Goal: Information Seeking & Learning: Learn about a topic

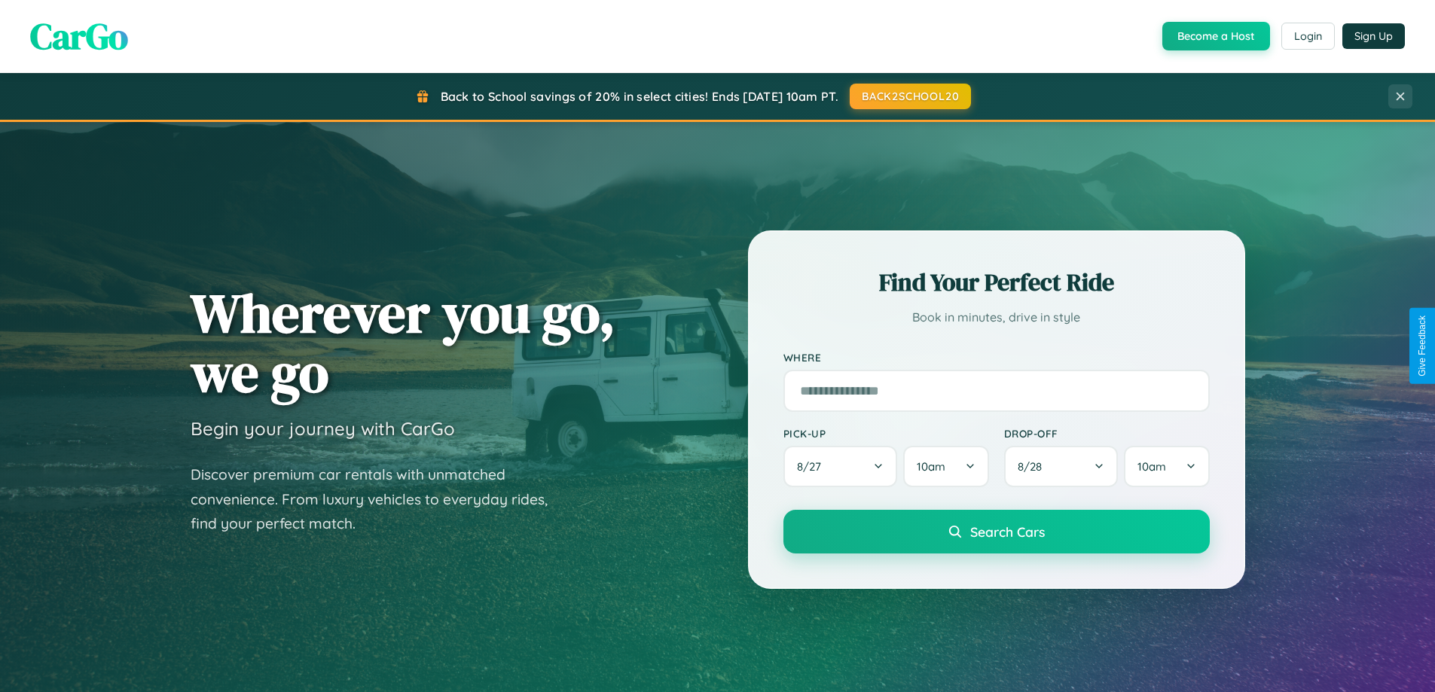
scroll to position [2899, 0]
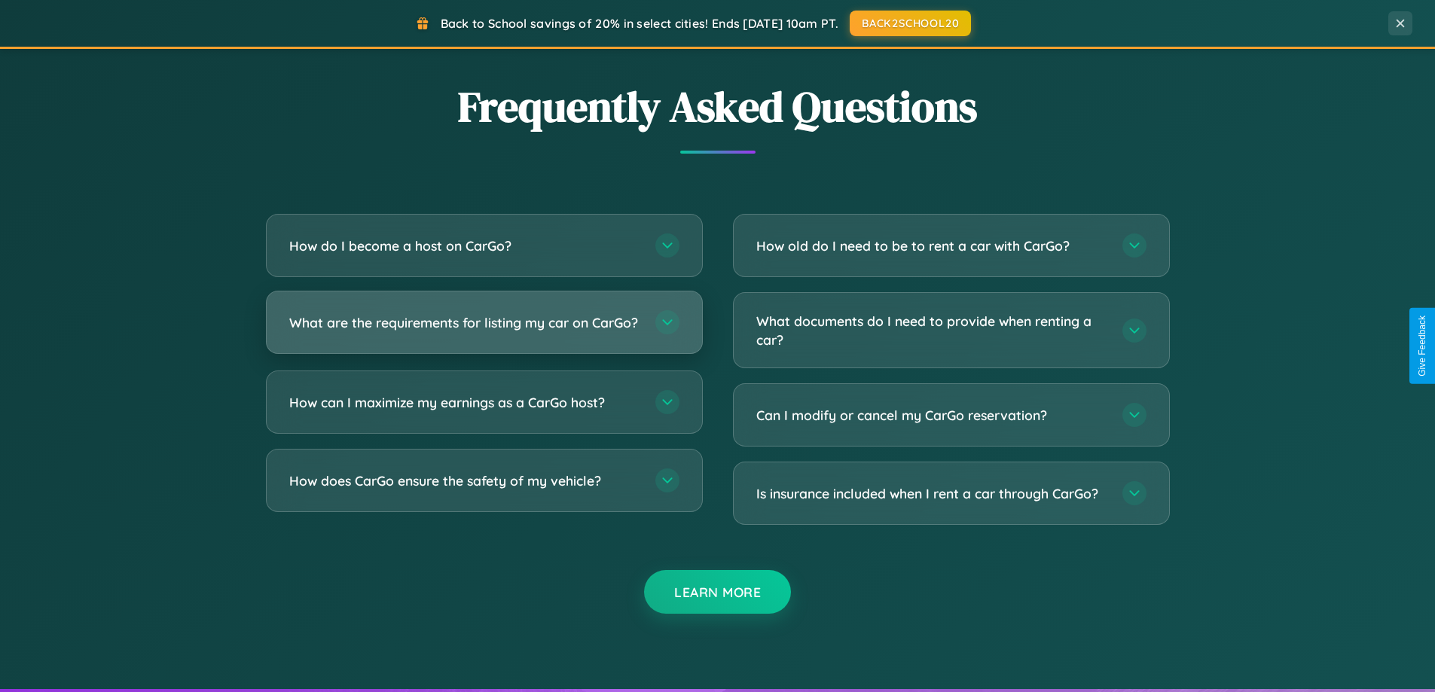
click at [484, 330] on h3 "What are the requirements for listing my car on CarGo?" at bounding box center [464, 322] width 351 height 19
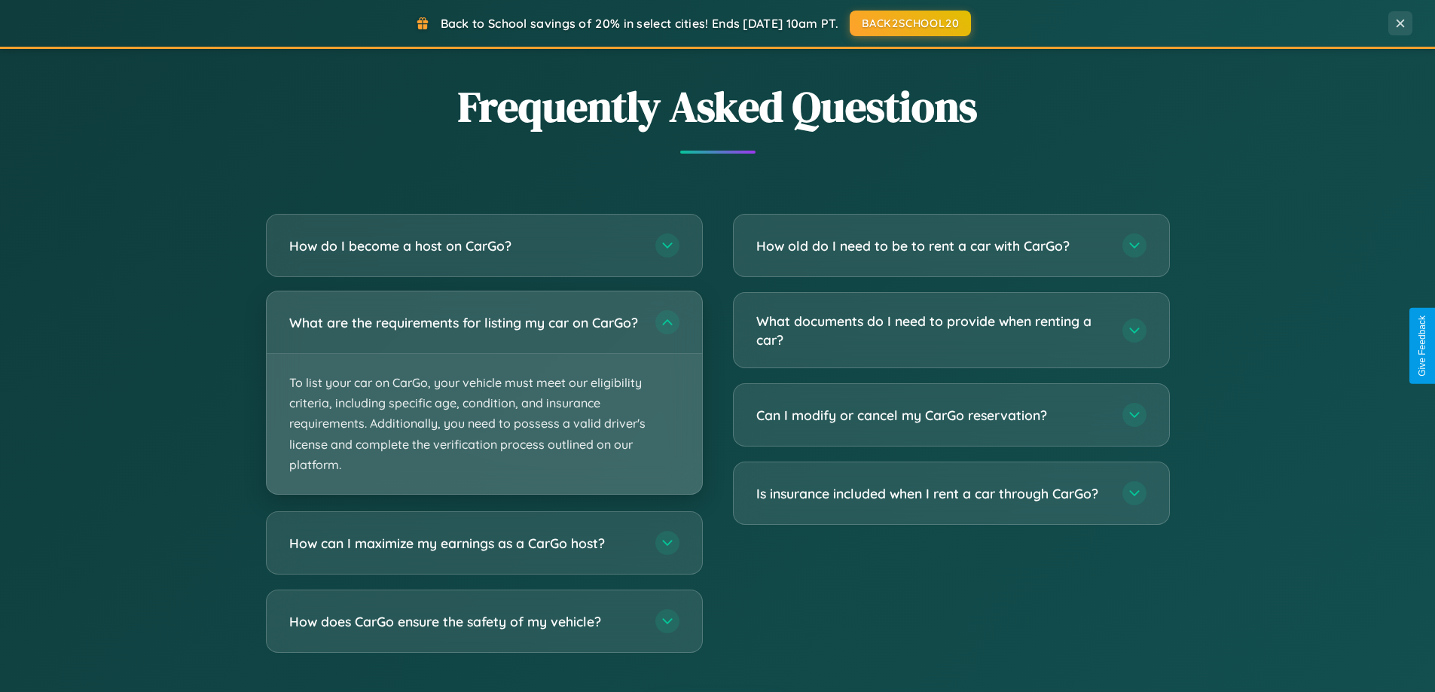
click at [484, 399] on p "To list your car on CarGo, your vehicle must meet our eligibility criteria, inc…" at bounding box center [484, 424] width 435 height 140
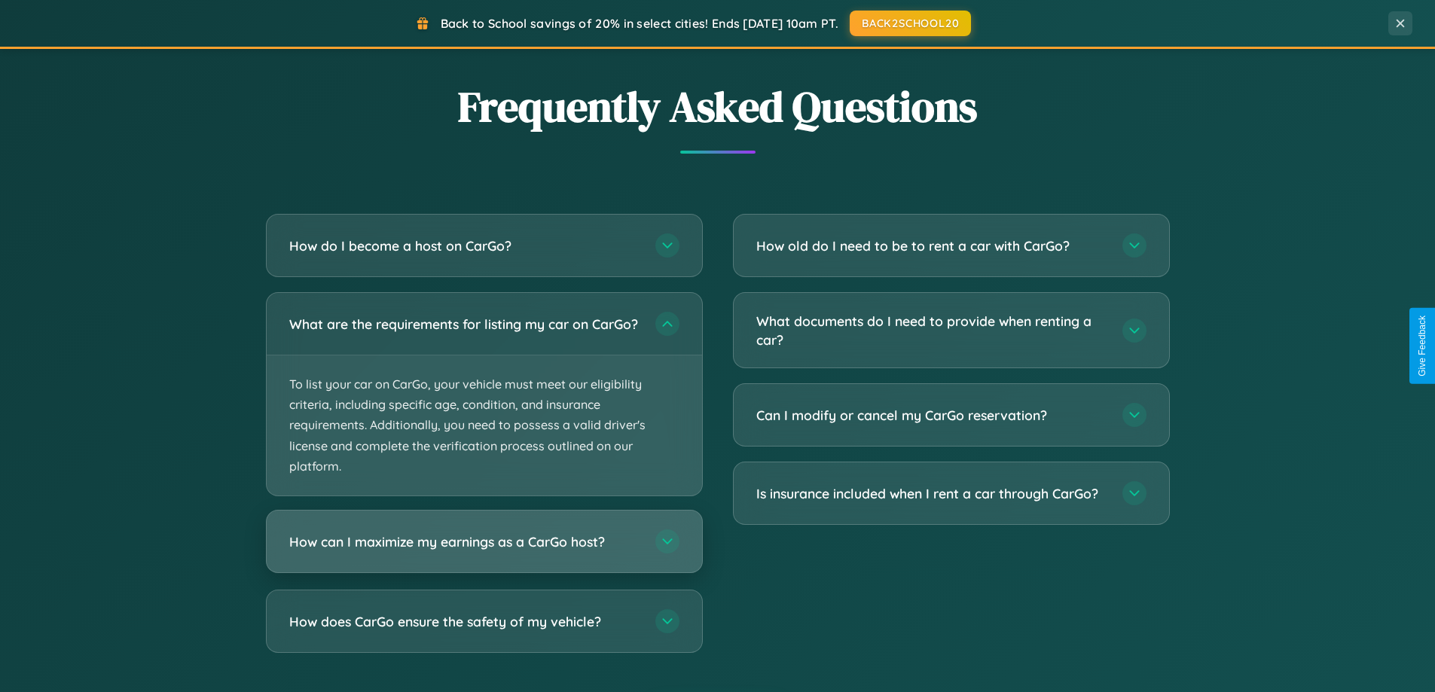
click at [484, 551] on h3 "How can I maximize my earnings as a CarGo host?" at bounding box center [464, 542] width 351 height 19
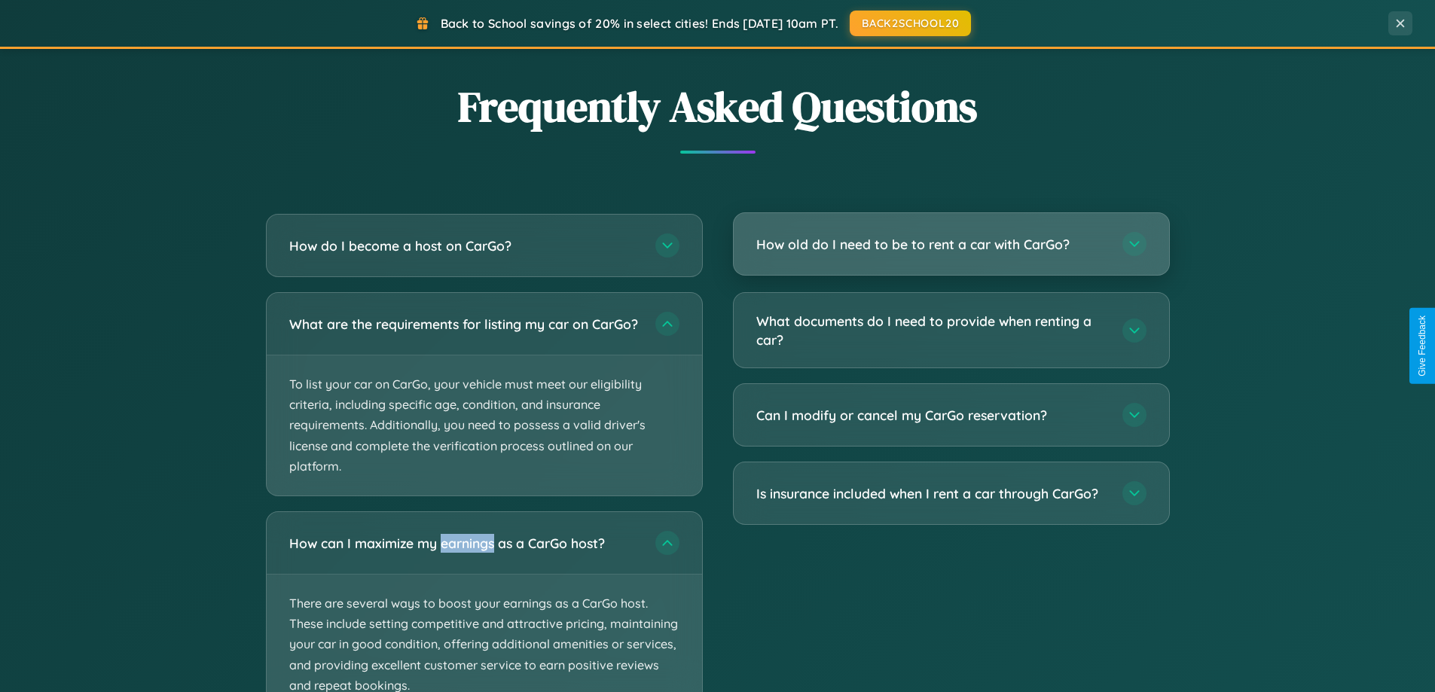
click at [951, 244] on h3 "How old do I need to be to rent a car with CarGo?" at bounding box center [931, 244] width 351 height 19
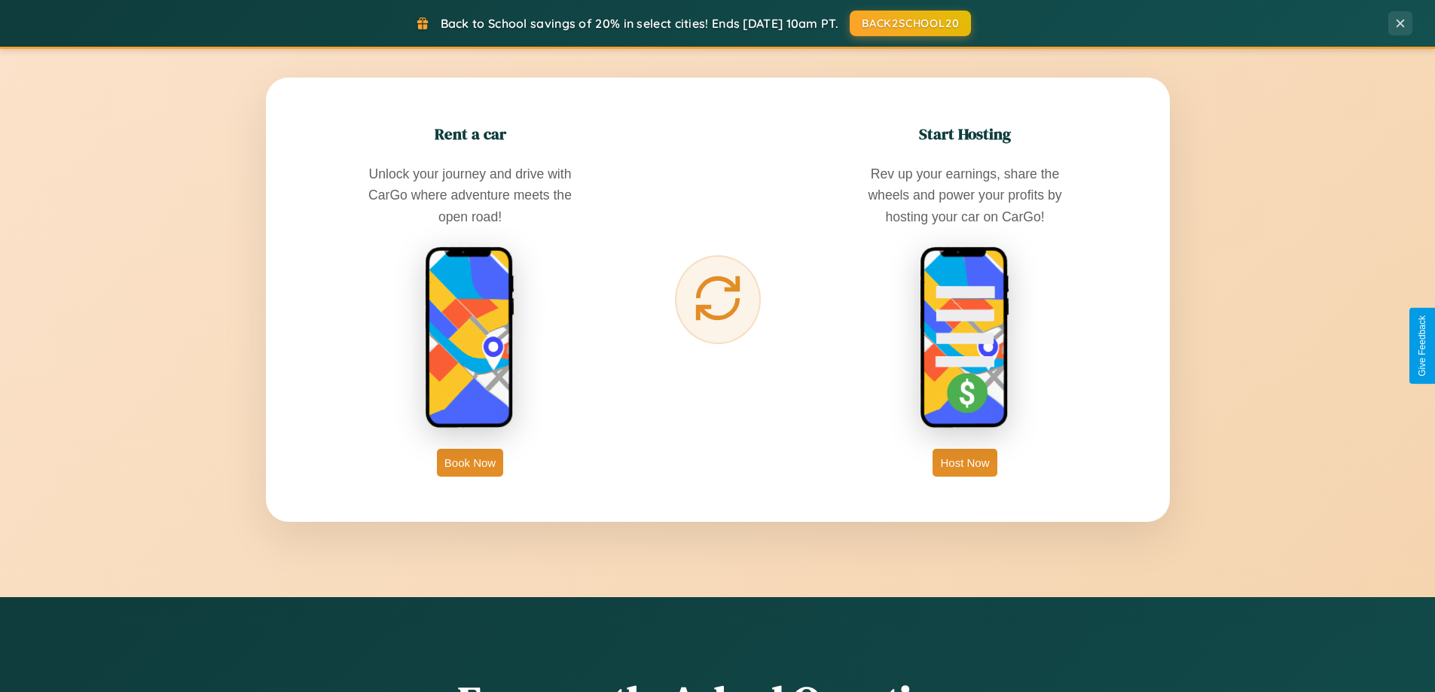
scroll to position [1327, 0]
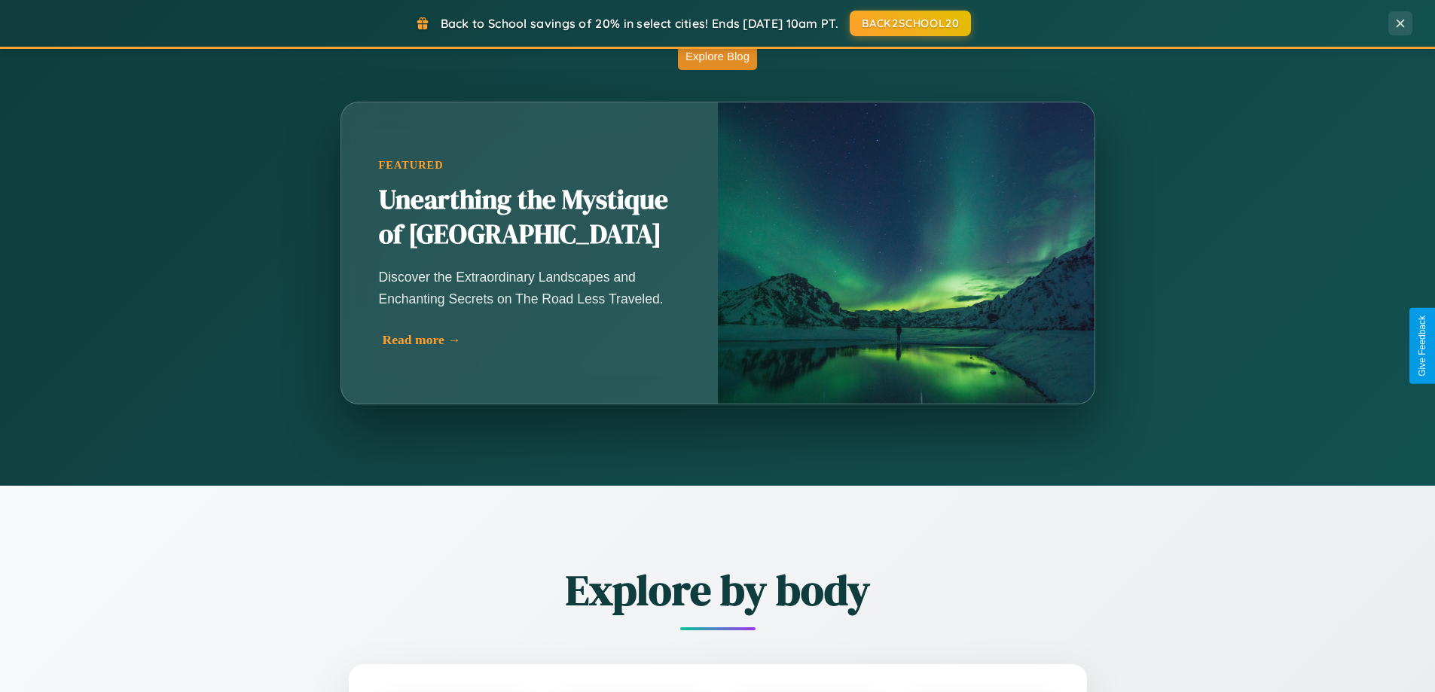
click at [532, 340] on div "Read more →" at bounding box center [533, 340] width 301 height 16
